Goal: Task Accomplishment & Management: Use online tool/utility

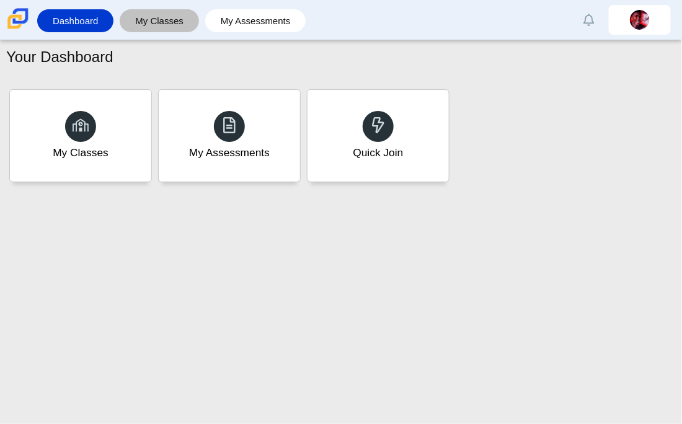
click at [171, 25] on link "My Classes" at bounding box center [159, 20] width 67 height 23
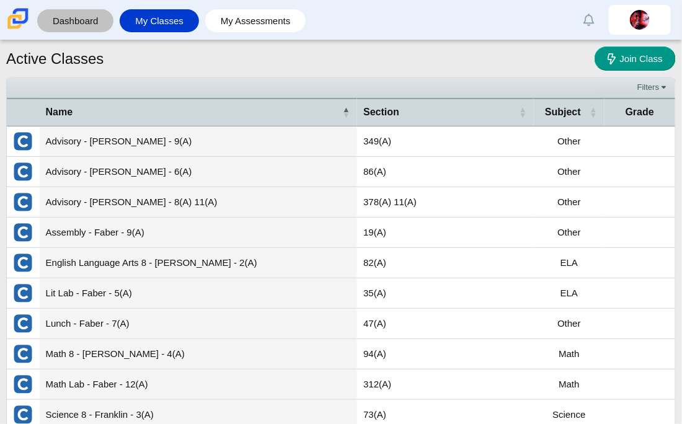
click at [93, 24] on link "Dashboard" at bounding box center [75, 20] width 64 height 23
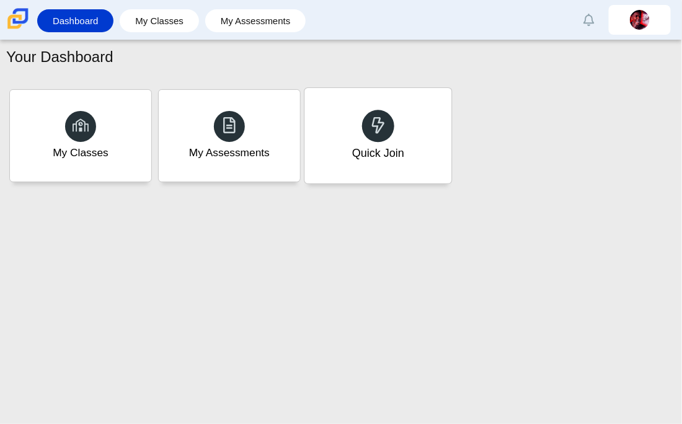
click at [332, 151] on div "Quick Join" at bounding box center [378, 136] width 147 height 96
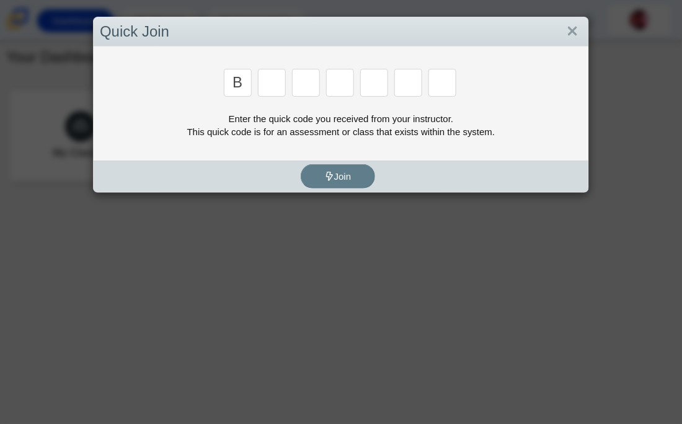
type input "b"
type input "m"
type input "3"
type input "5"
type input "3"
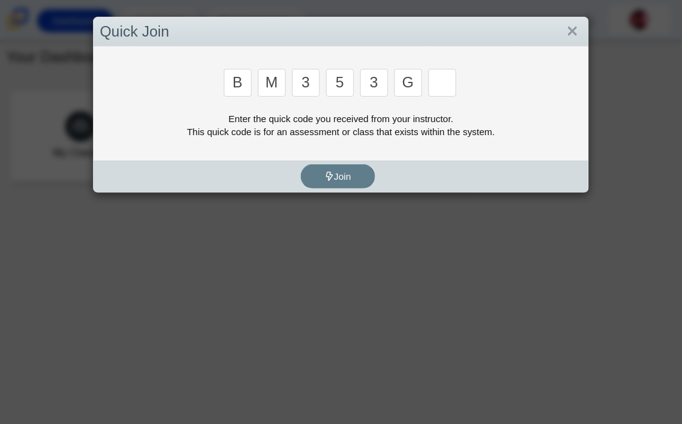
type input "g"
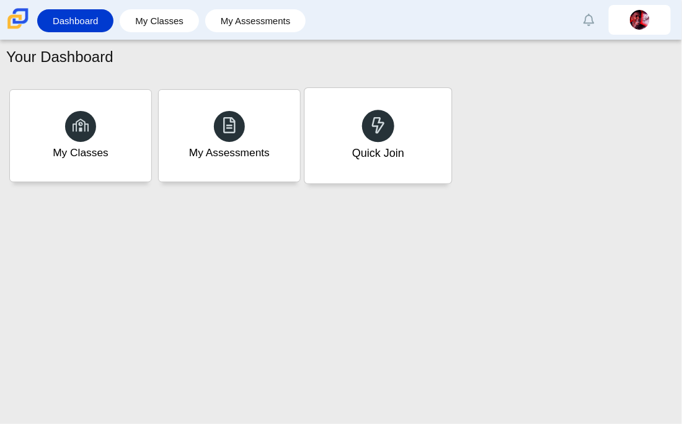
type input "b"
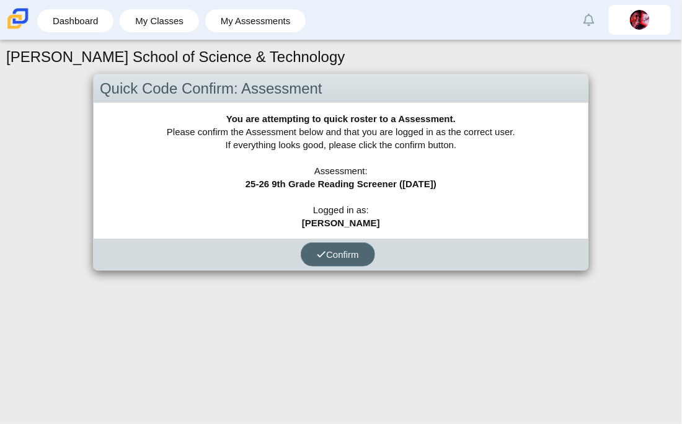
click at [311, 254] on button "Confirm" at bounding box center [338, 255] width 74 height 24
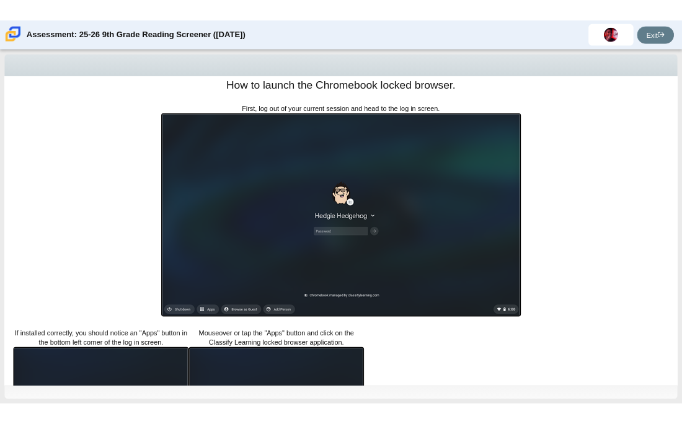
scroll to position [196, 0]
